Goal: Navigation & Orientation: Find specific page/section

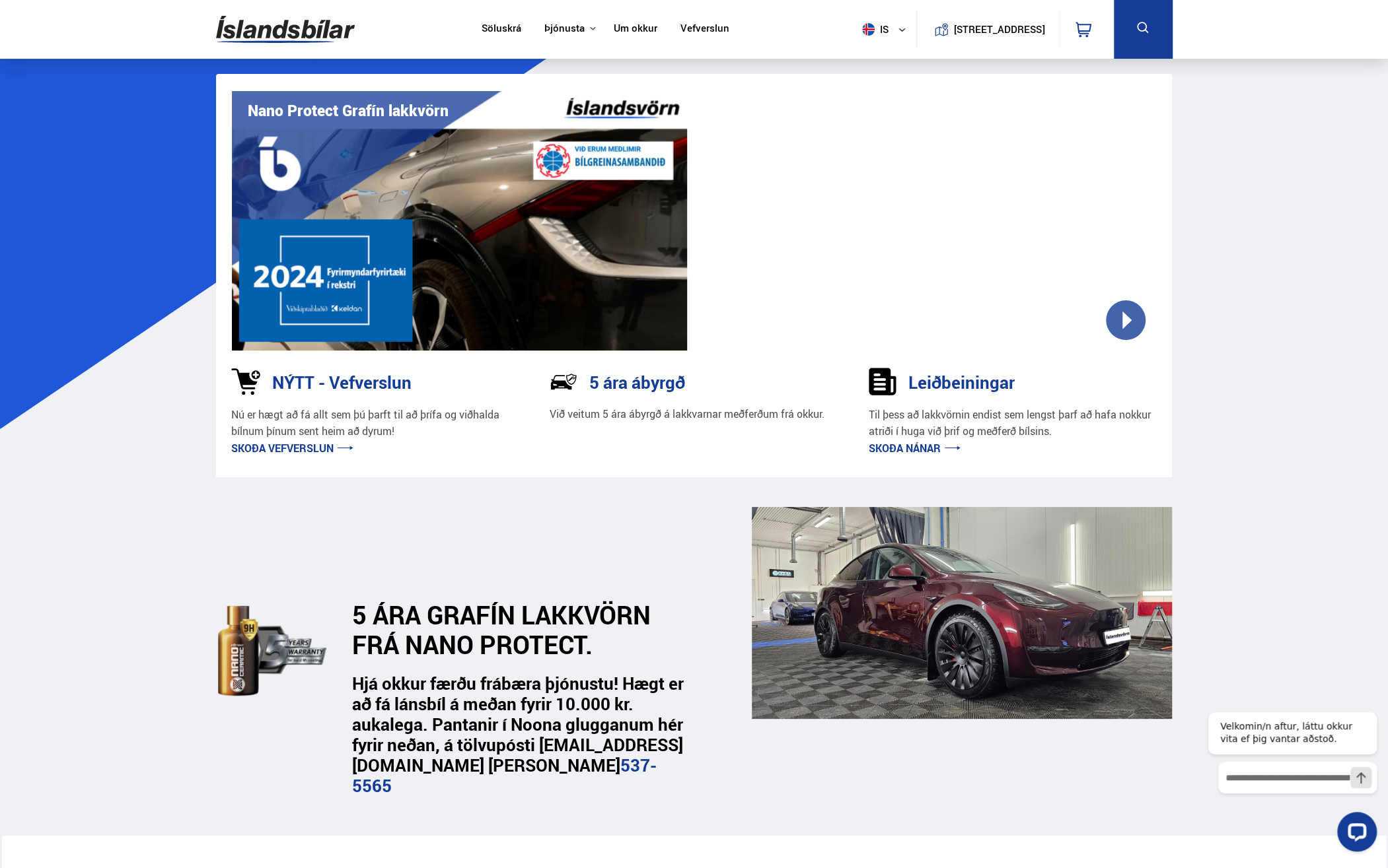
click at [916, 449] on link "Skoða nánar" at bounding box center [914, 448] width 92 height 14
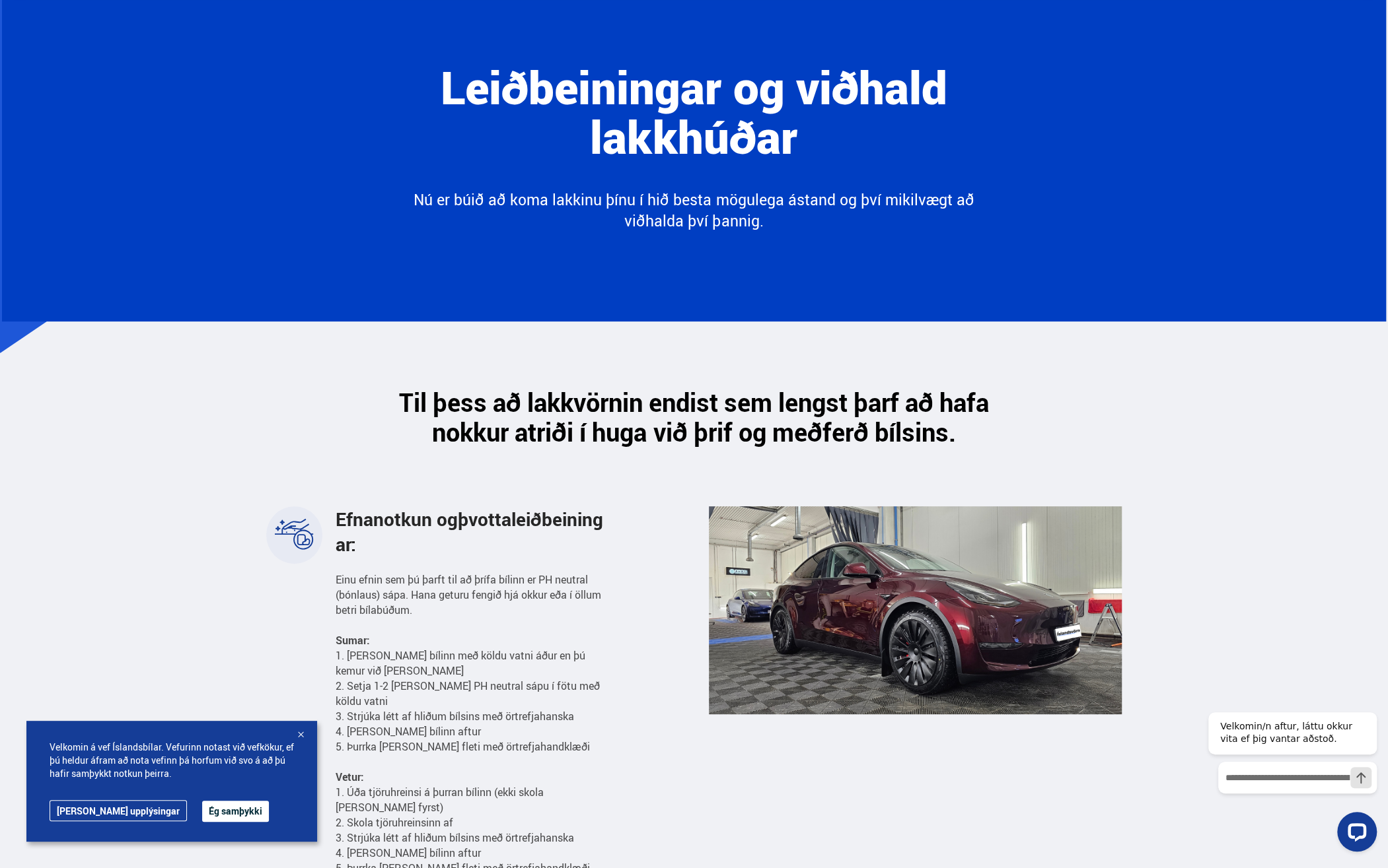
scroll to position [198, 0]
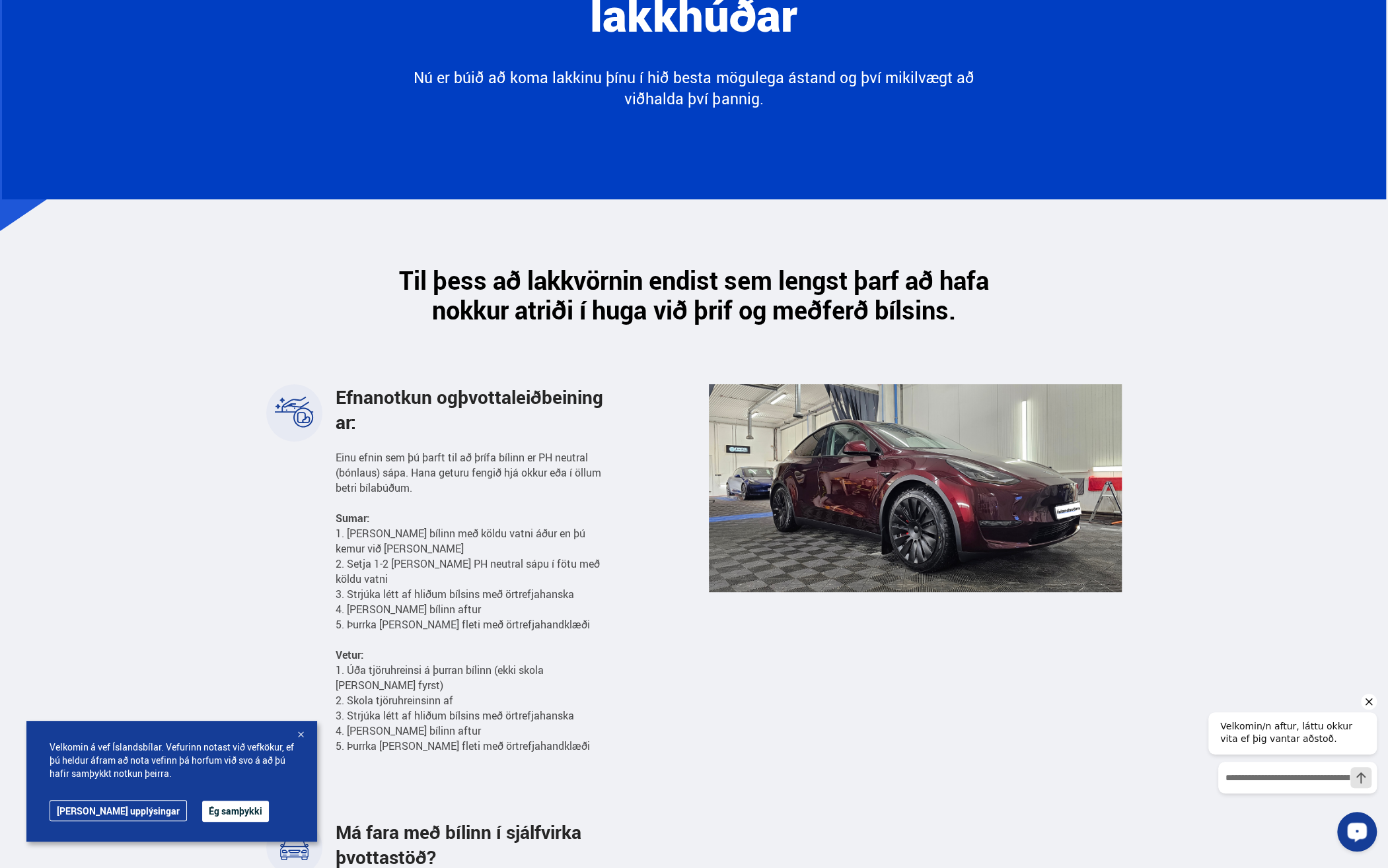
click at [1372, 700] on icon "Hide greeting" at bounding box center [1369, 702] width 16 height 16
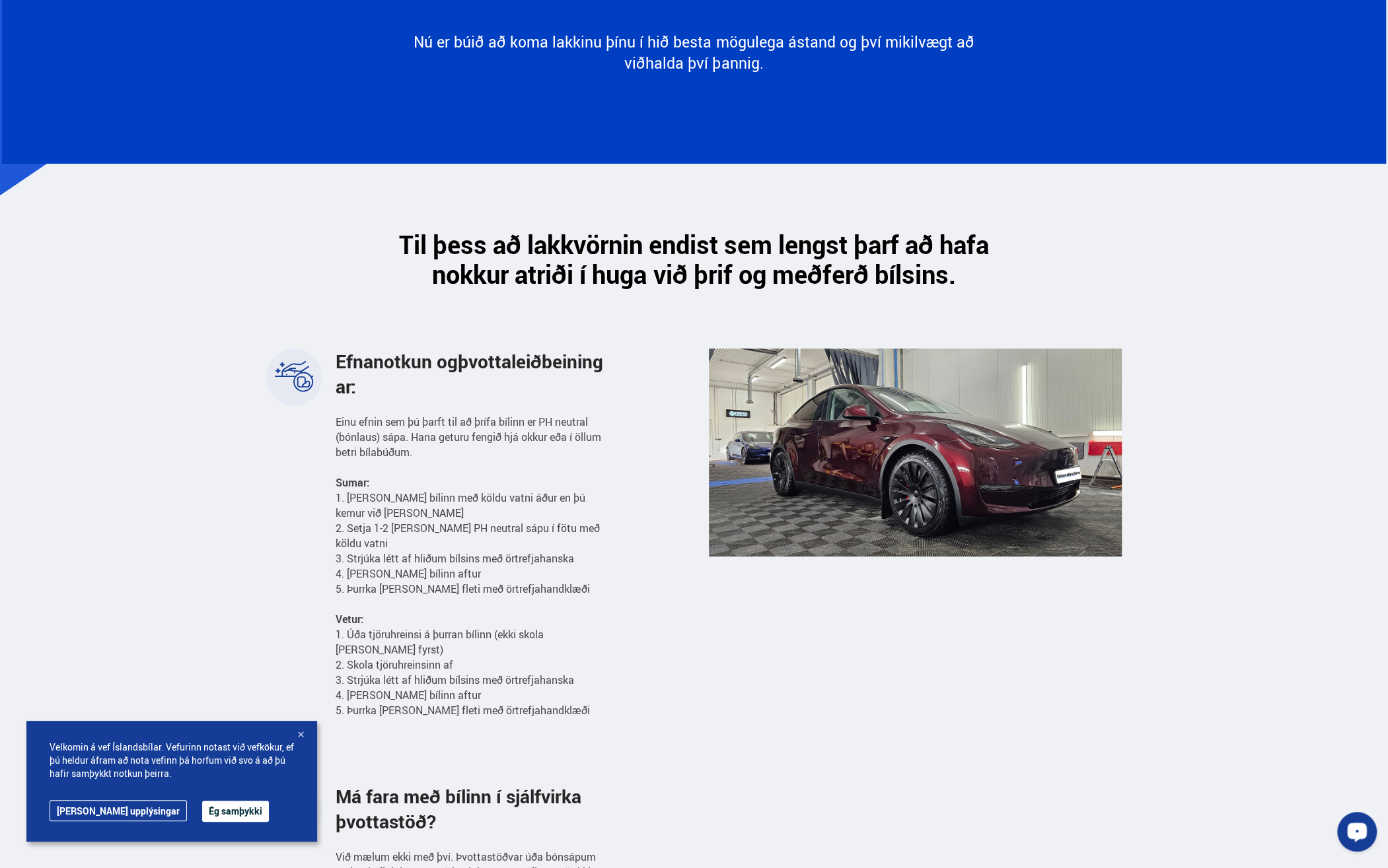
scroll to position [264, 0]
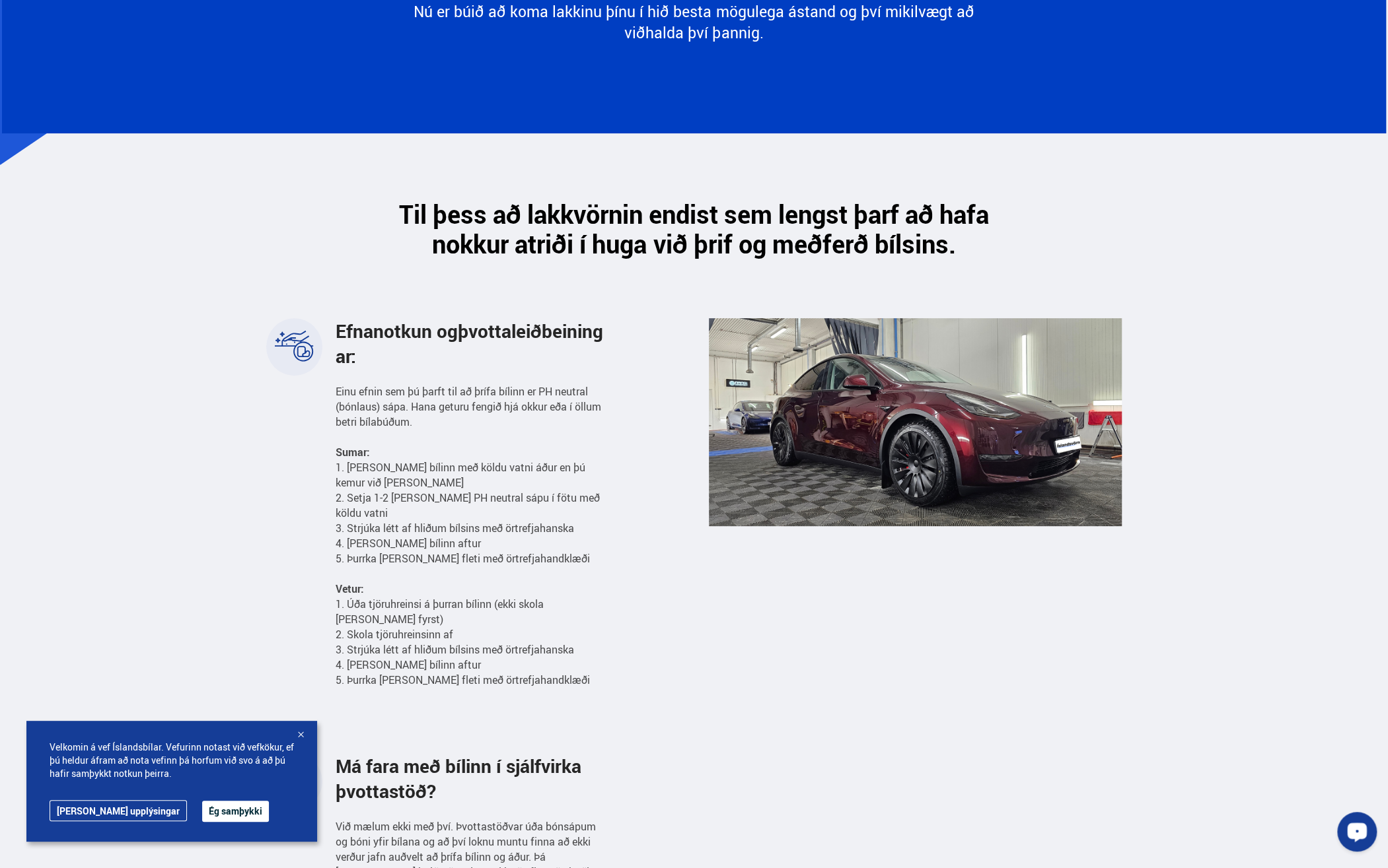
click at [299, 734] on div at bounding box center [301, 736] width 13 height 13
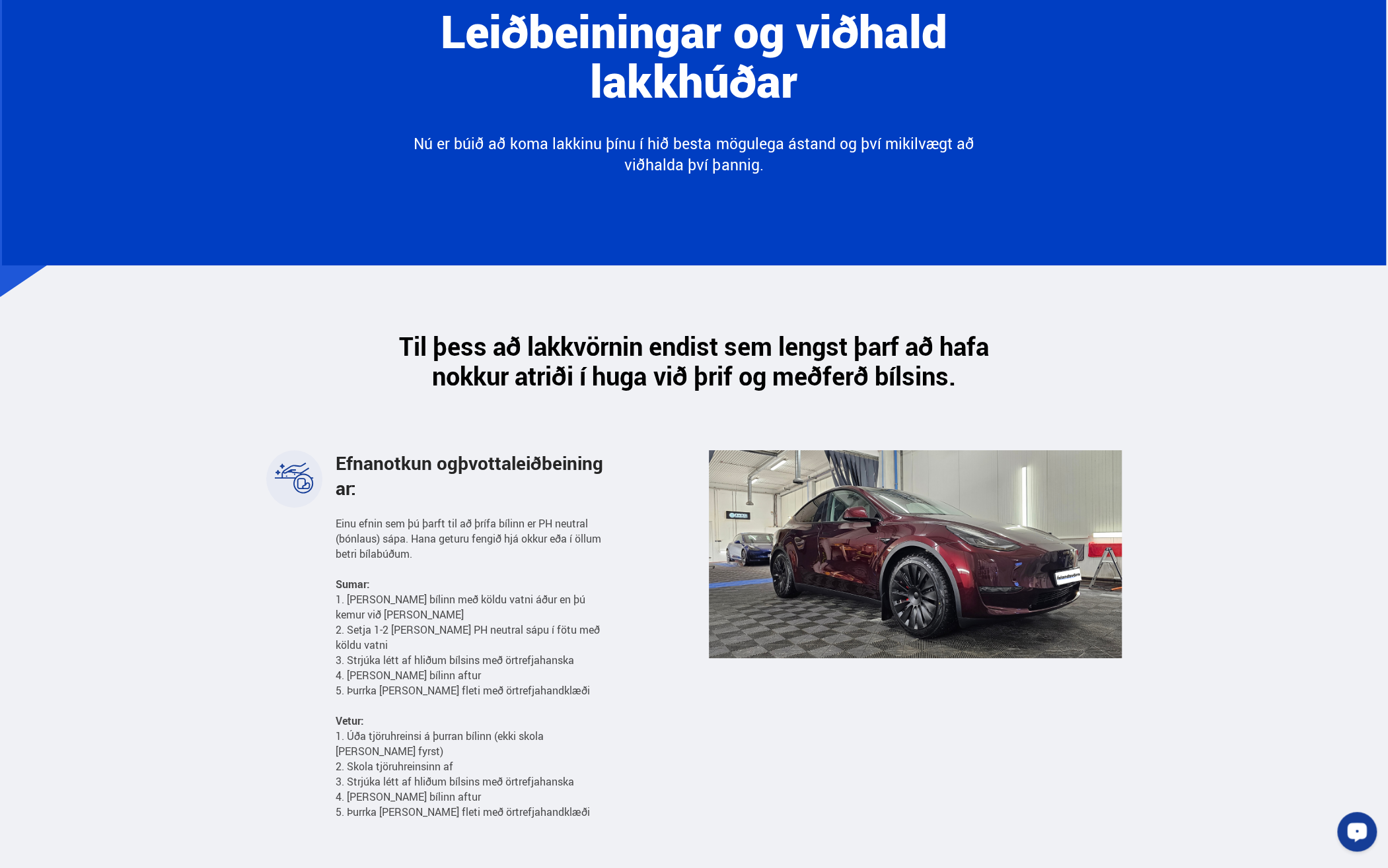
scroll to position [0, 0]
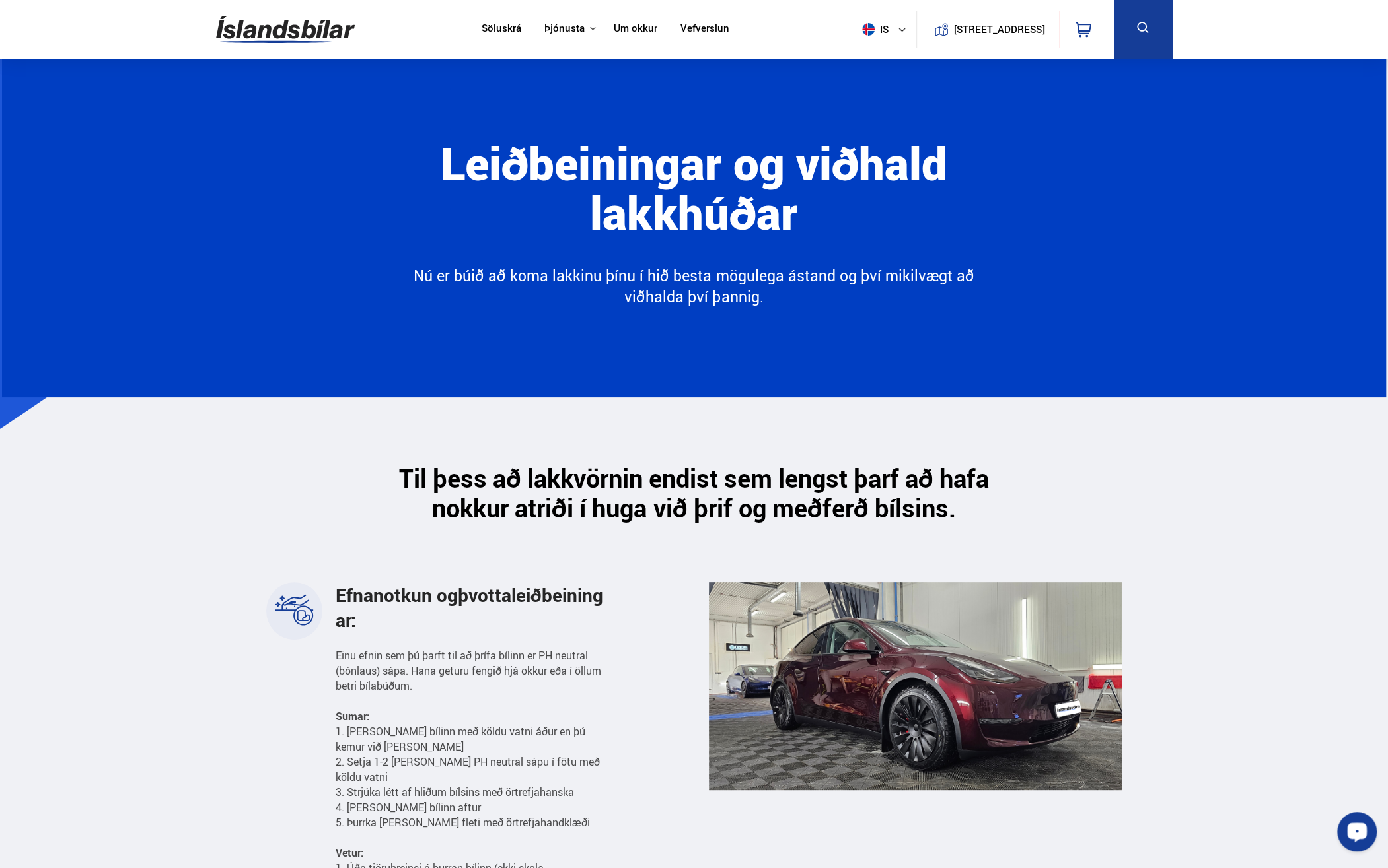
click at [631, 29] on link "Um okkur" at bounding box center [635, 29] width 44 height 13
